Goal: Obtain resource: Obtain resource

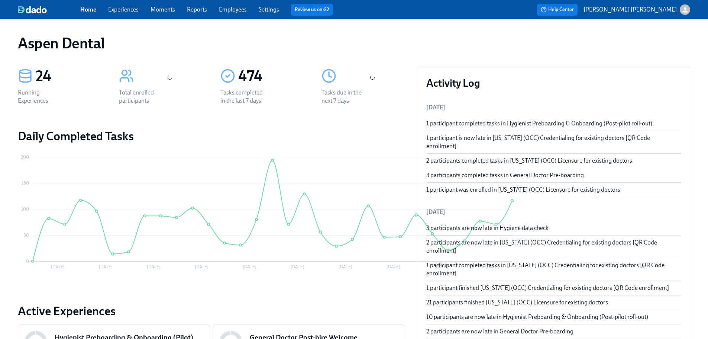
click at [116, 8] on link "Experiences" at bounding box center [123, 9] width 30 height 7
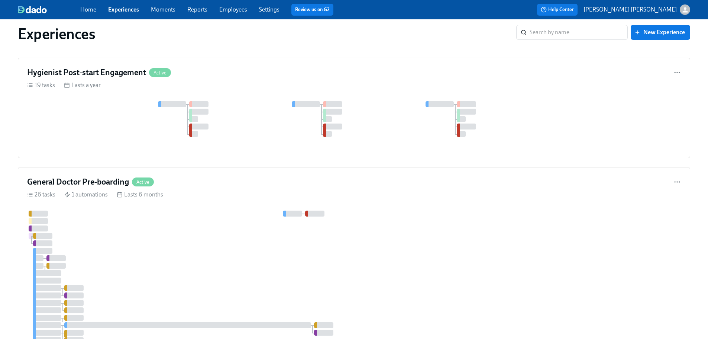
scroll to position [374, 0]
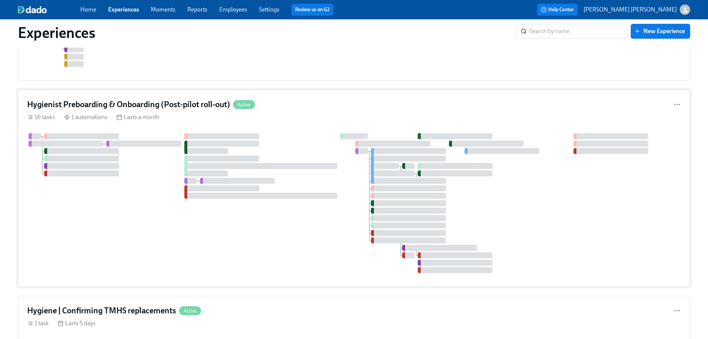
click at [176, 109] on h4 "Hygienist Preboarding & Onboarding (Post-pilot roll-out)" at bounding box center [128, 104] width 203 height 11
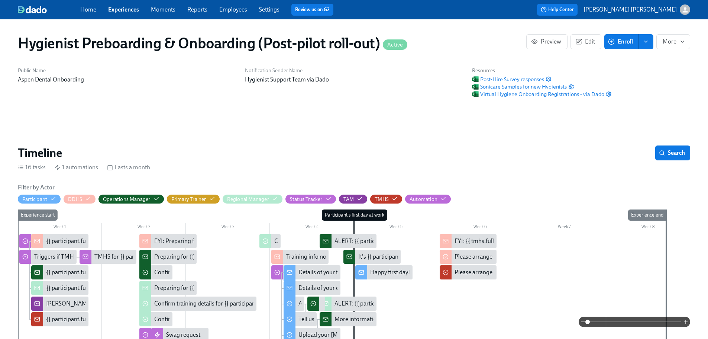
click at [472, 88] on span "Sonicare Samples for new Hygienists" at bounding box center [519, 86] width 95 height 7
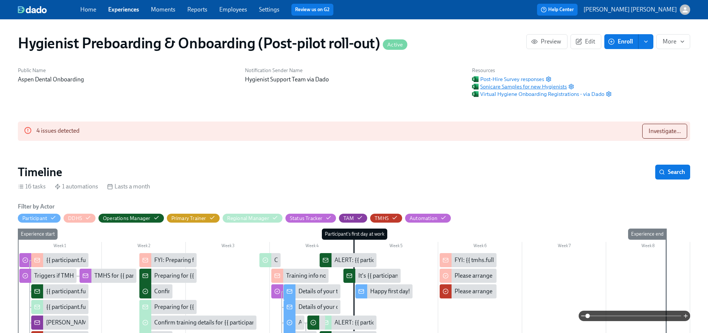
scroll to position [0, 6455]
click at [472, 87] on span "Sonicare Samples for new Hygienists" at bounding box center [519, 86] width 95 height 7
click at [472, 84] on span "Sonicare Samples for new Hygienists" at bounding box center [519, 86] width 95 height 7
click at [472, 86] on span "Sonicare Samples for new Hygienists" at bounding box center [519, 86] width 95 height 7
